Goal: Register for event/course

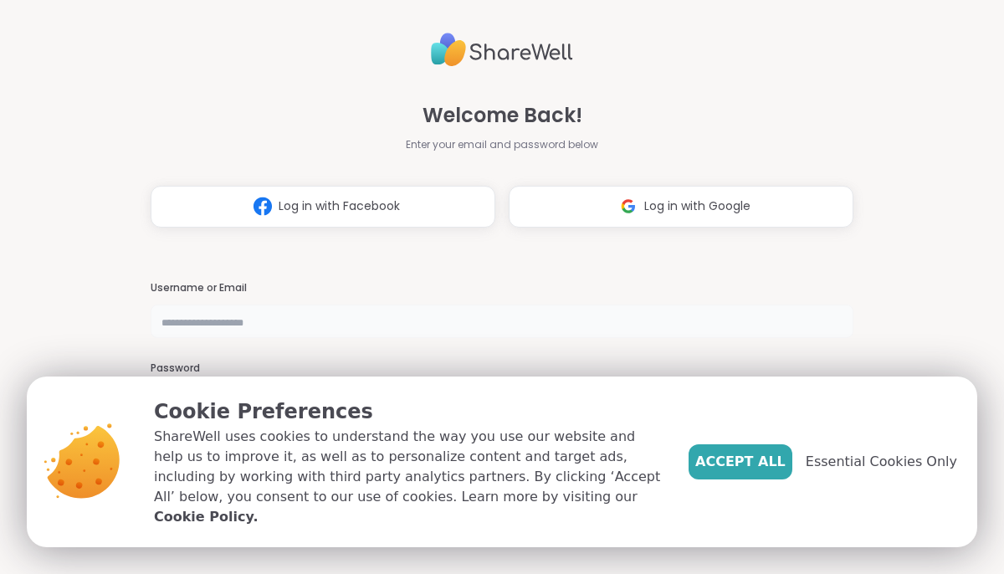
click at [219, 320] on input "text" at bounding box center [502, 320] width 703 height 33
click at [879, 472] on span "Essential Cookies Only" at bounding box center [881, 462] width 151 height 20
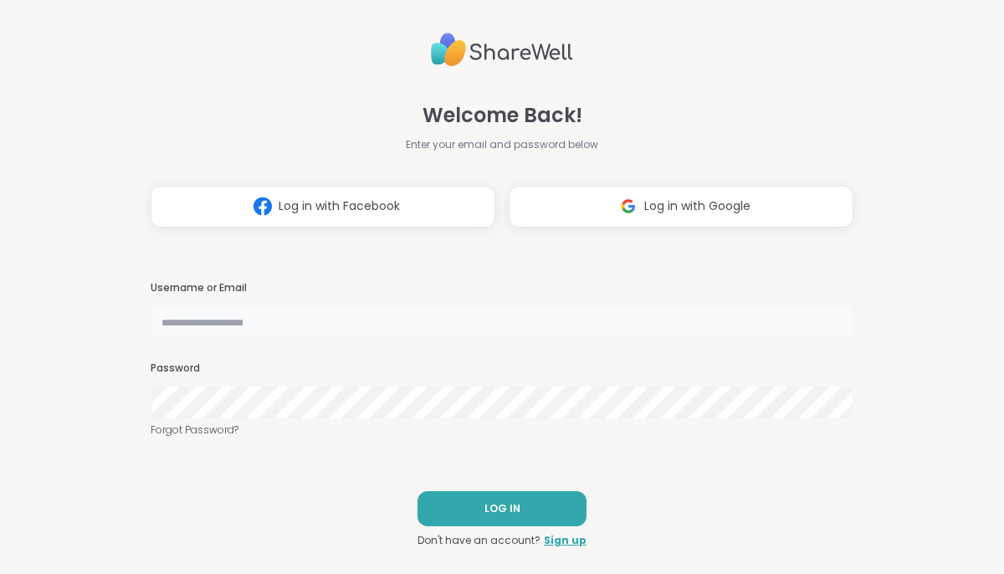
click at [285, 321] on input "text" at bounding box center [502, 320] width 703 height 33
type input "**********"
click at [504, 504] on span "LOG IN" at bounding box center [502, 508] width 36 height 15
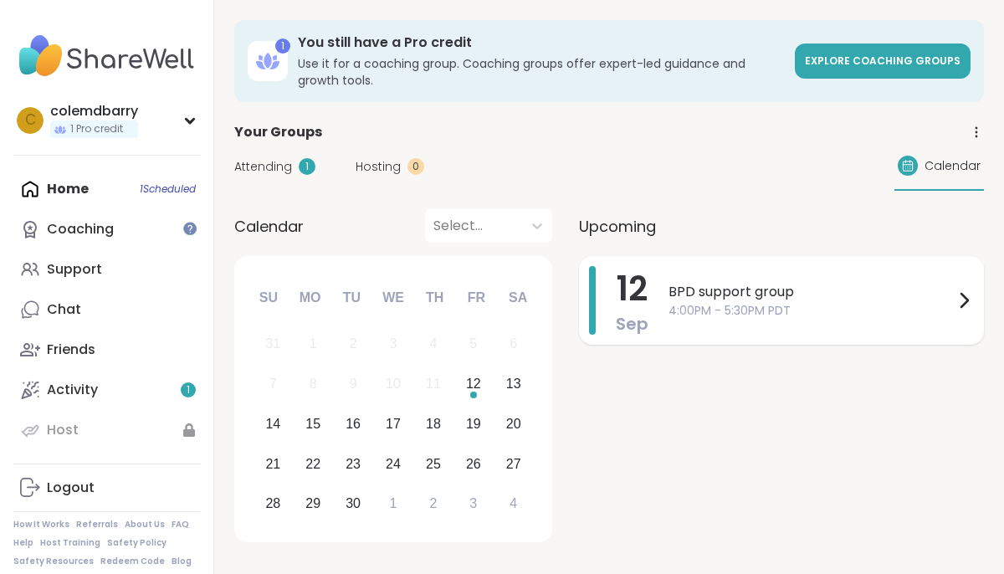
click at [805, 289] on span "BPD support group" at bounding box center [810, 292] width 285 height 20
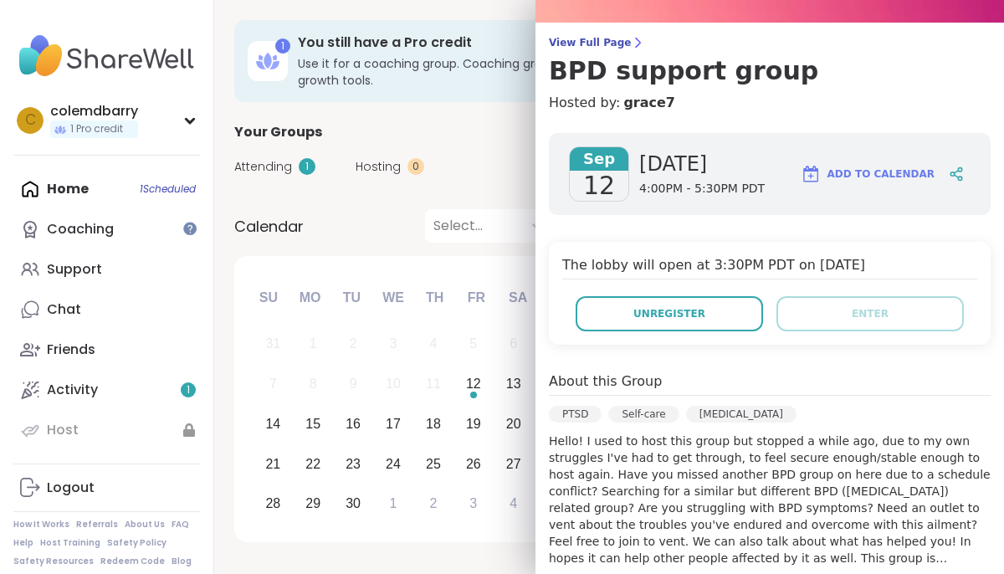
scroll to position [121, 0]
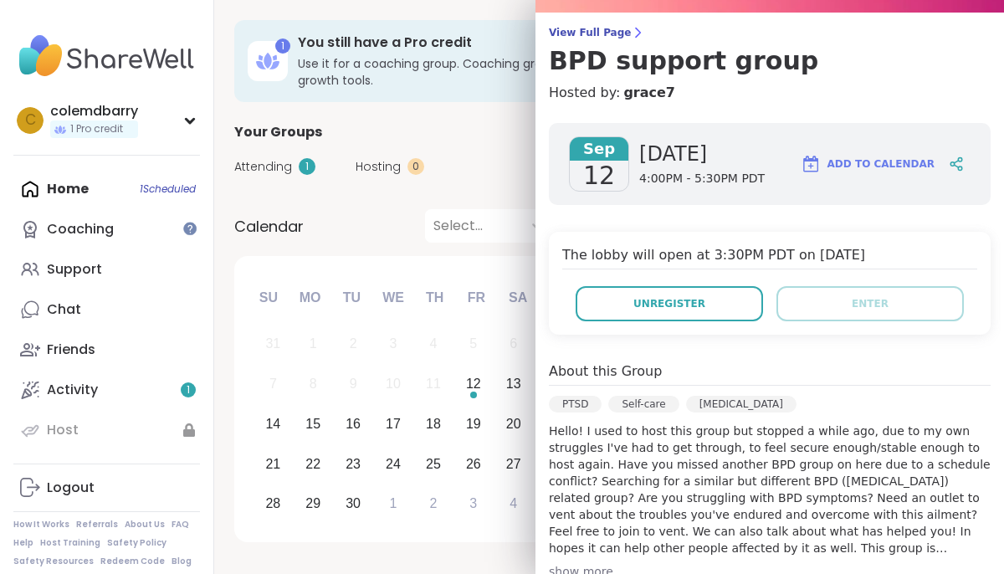
click at [910, 166] on span "Add to Calendar" at bounding box center [880, 163] width 107 height 15
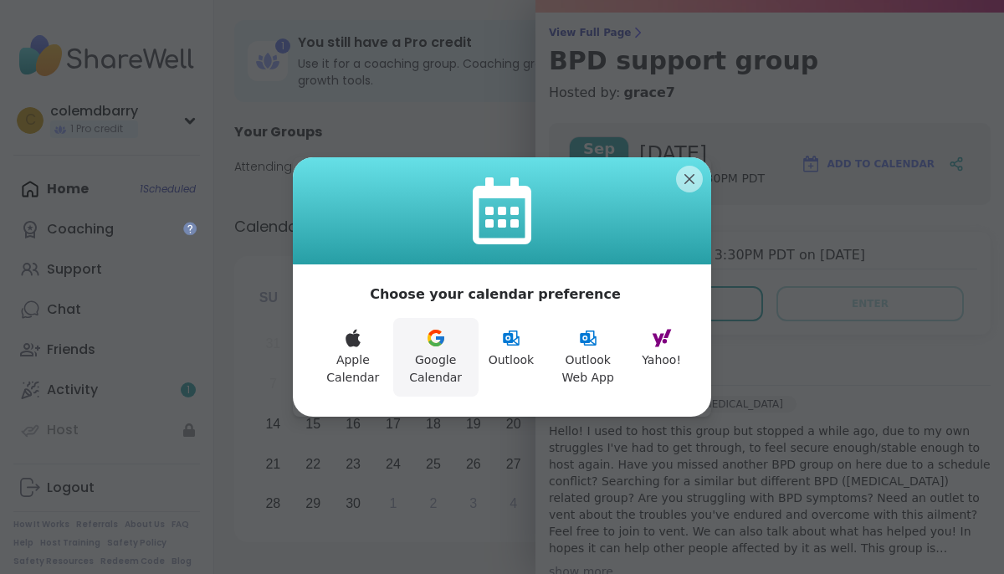
click at [445, 346] on icon at bounding box center [436, 338] width 20 height 20
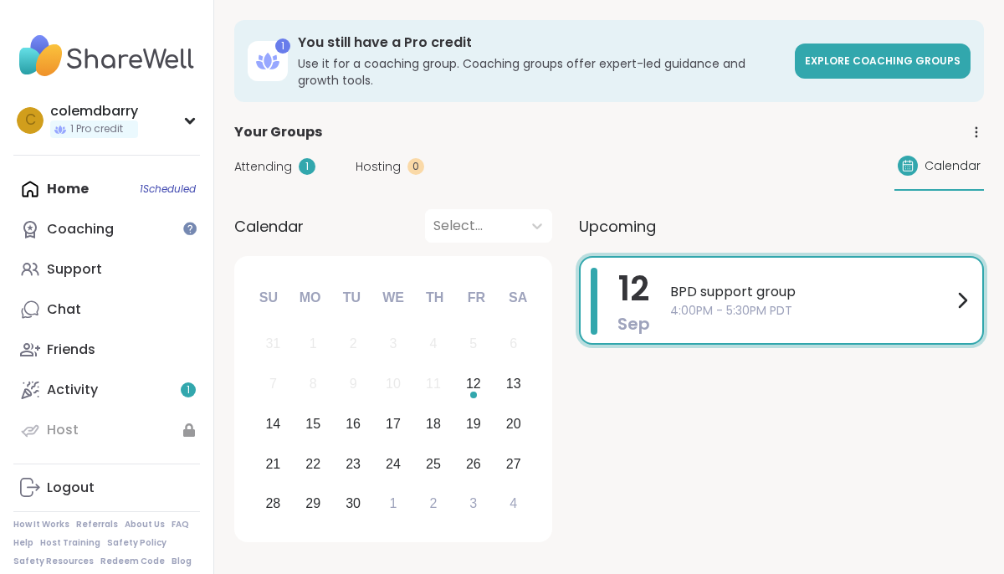
click at [470, 141] on div "Your Groups" at bounding box center [609, 132] width 750 height 20
click at [709, 308] on span "4:00PM - 5:30PM PDT" at bounding box center [811, 311] width 282 height 18
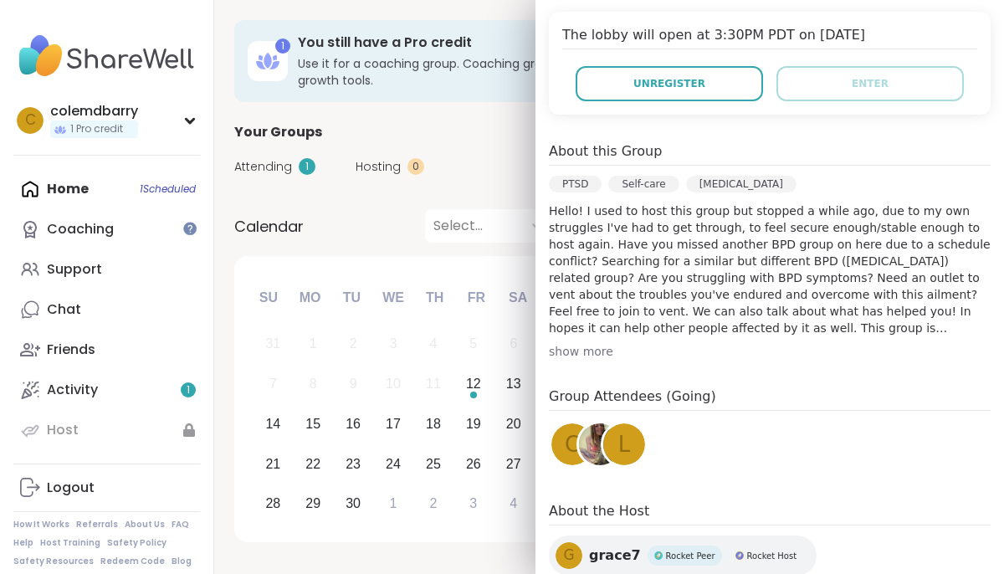
scroll to position [457, 0]
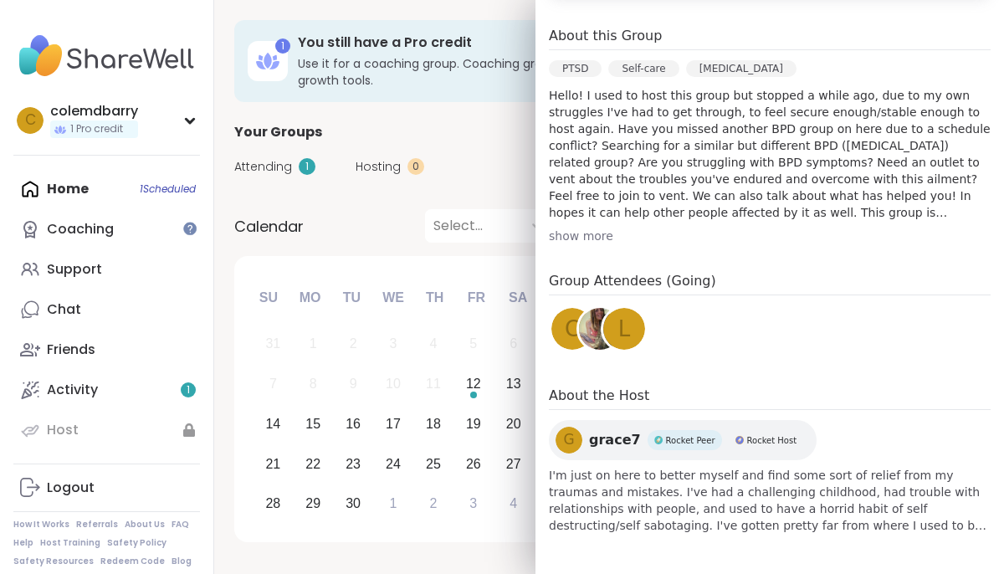
click at [624, 328] on span "L" at bounding box center [624, 329] width 13 height 33
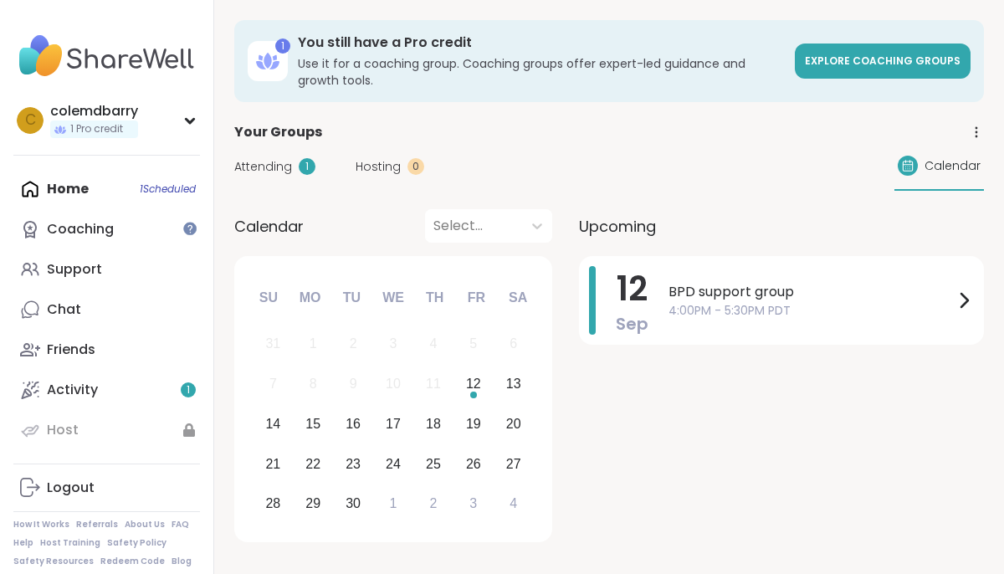
click at [473, 156] on div "Attending 1 Hosting 0 Calendar" at bounding box center [609, 166] width 750 height 49
click at [686, 297] on span "BPD support group" at bounding box center [810, 292] width 285 height 20
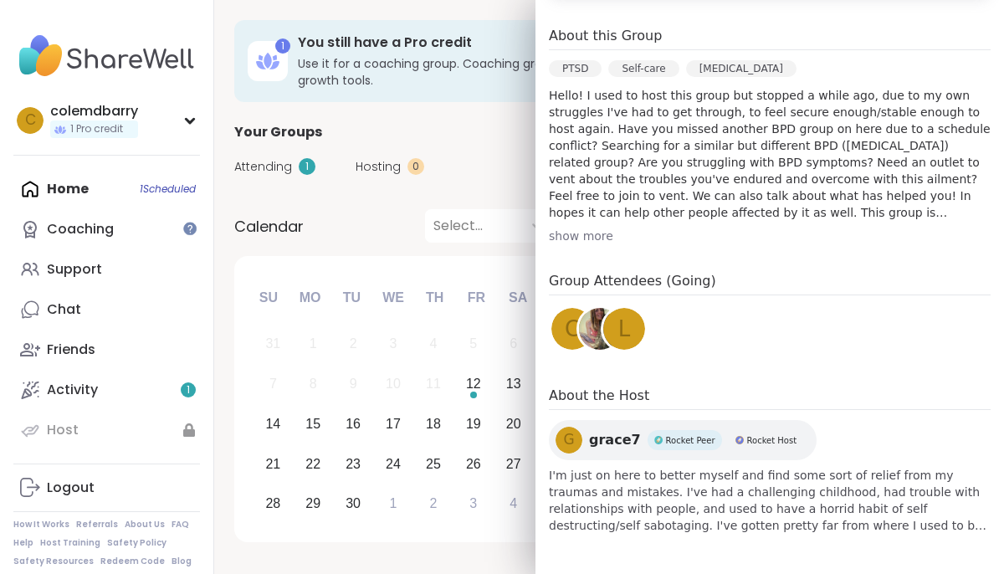
click at [569, 330] on span "c" at bounding box center [572, 329] width 15 height 33
